Goal: Communication & Community: Answer question/provide support

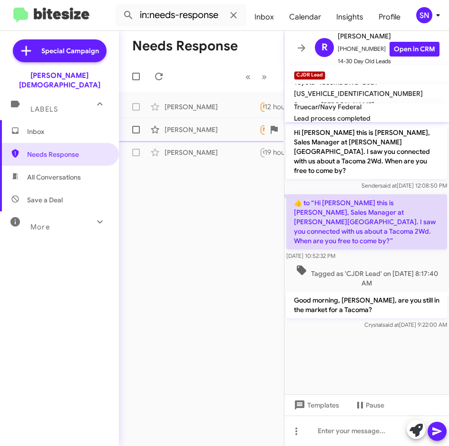
click at [185, 133] on div "[PERSON_NAME]" at bounding box center [211, 130] width 95 height 10
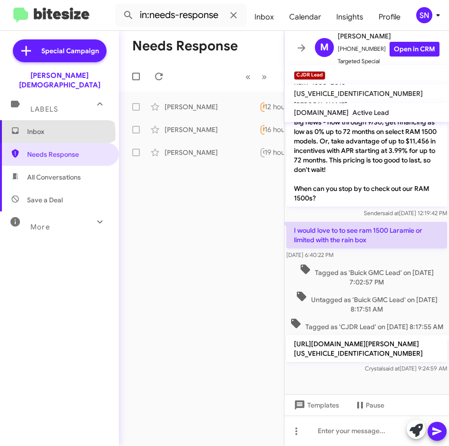
click at [57, 127] on span "Inbox" at bounding box center [67, 132] width 81 height 10
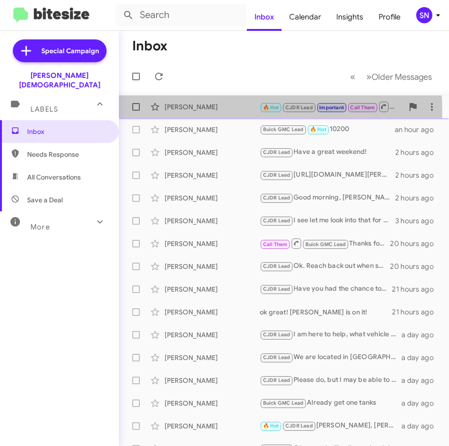
click at [226, 111] on div "[PERSON_NAME]" at bounding box center [211, 107] width 95 height 10
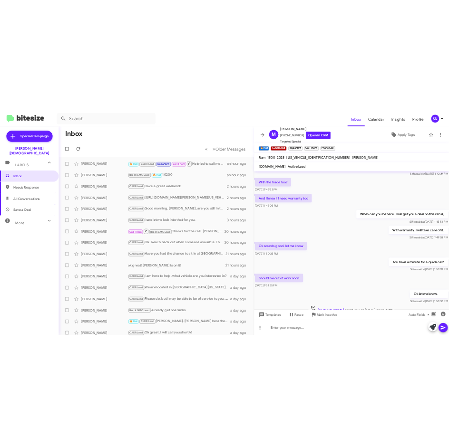
scroll to position [291, 0]
